Goal: Task Accomplishment & Management: Complete application form

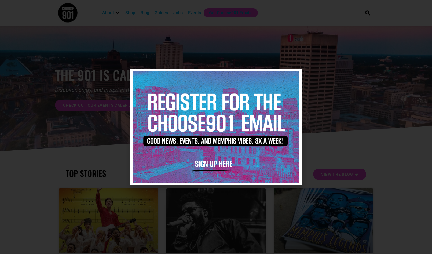
click at [293, 74] on img at bounding box center [216, 126] width 166 height 111
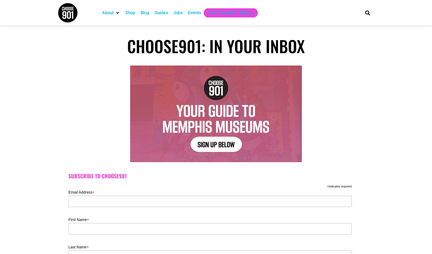
click at [178, 12] on div "Jobs" at bounding box center [177, 13] width 9 height 6
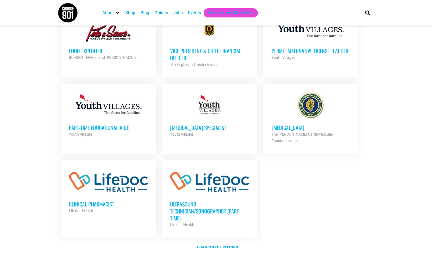
scroll to position [563, 0]
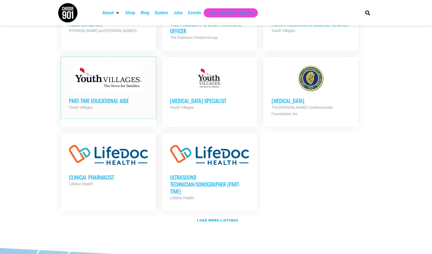
drag, startPoint x: 86, startPoint y: 100, endPoint x: 72, endPoint y: 125, distance: 28.8
drag, startPoint x: 72, startPoint y: 125, endPoint x: 106, endPoint y: 101, distance: 42.5
click at [233, 218] on strong "Load more listings" at bounding box center [217, 220] width 41 height 4
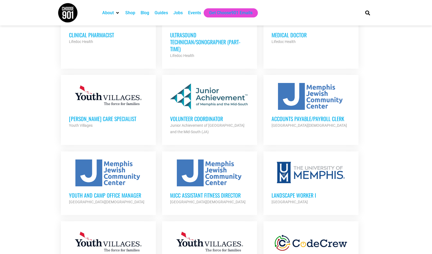
scroll to position [724, 0]
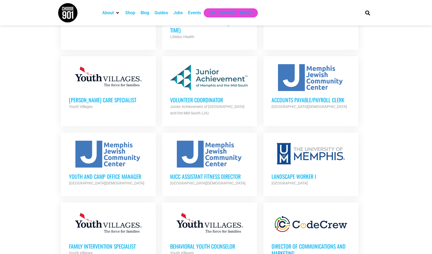
click at [187, 96] on h3 "Volunteer Coordinator" at bounding box center [209, 99] width 79 height 7
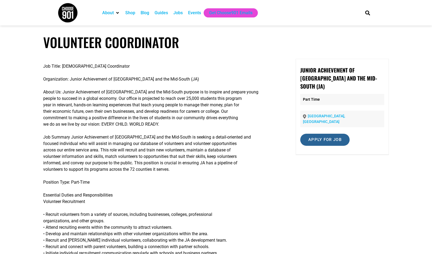
click at [332, 134] on input "Apply for job" at bounding box center [324, 140] width 49 height 12
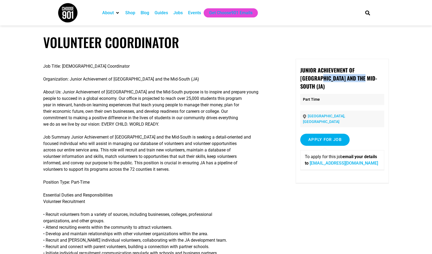
drag, startPoint x: 345, startPoint y: 79, endPoint x: 296, endPoint y: 75, distance: 48.5
click at [296, 75] on div "Junior Achievement of Memphis and the Mid-South (JA) Part Time Memphis, TN Appl…" at bounding box center [341, 121] width 93 height 124
drag, startPoint x: 296, startPoint y: 75, endPoint x: 304, endPoint y: 74, distance: 8.2
drag, startPoint x: 304, startPoint y: 74, endPoint x: 301, endPoint y: 66, distance: 8.5
click at [301, 63] on div "Junior Achievement of Memphis and the Mid-South (JA) Part Time Memphis, TN Appl…" at bounding box center [341, 121] width 93 height 124
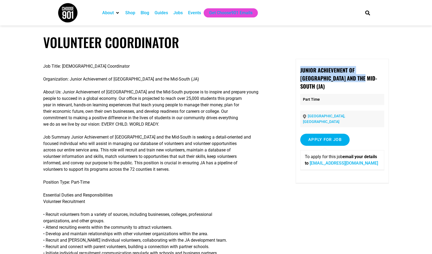
drag, startPoint x: 299, startPoint y: 71, endPoint x: 345, endPoint y: 80, distance: 47.4
click at [345, 80] on div "Junior Achievement of Memphis and the Mid-South (JA) Part Time Memphis, TN Appl…" at bounding box center [341, 121] width 93 height 124
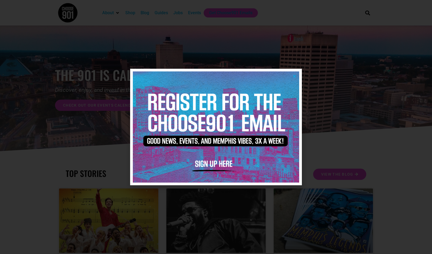
click at [291, 76] on img at bounding box center [216, 126] width 166 height 111
